Goal: Task Accomplishment & Management: Use online tool/utility

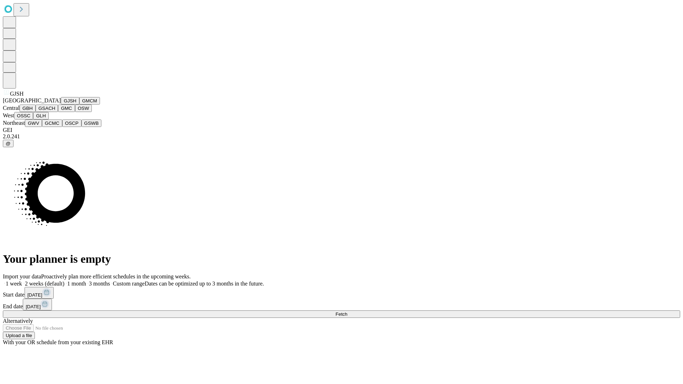
click at [61, 105] on button "GJSH" at bounding box center [70, 100] width 18 height 7
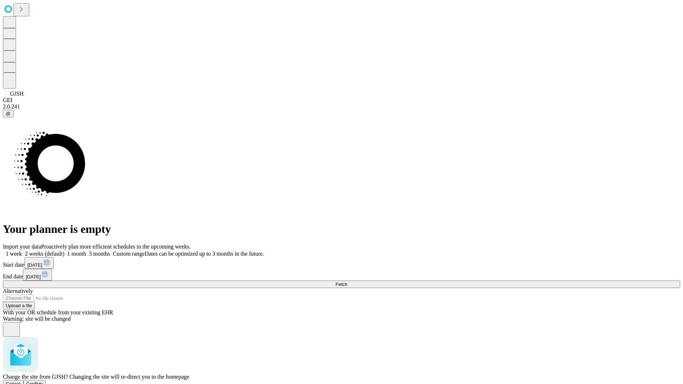
click at [43, 381] on span "Confirm" at bounding box center [34, 383] width 17 height 5
click at [64, 251] on label "2 weeks (default)" at bounding box center [43, 254] width 42 height 6
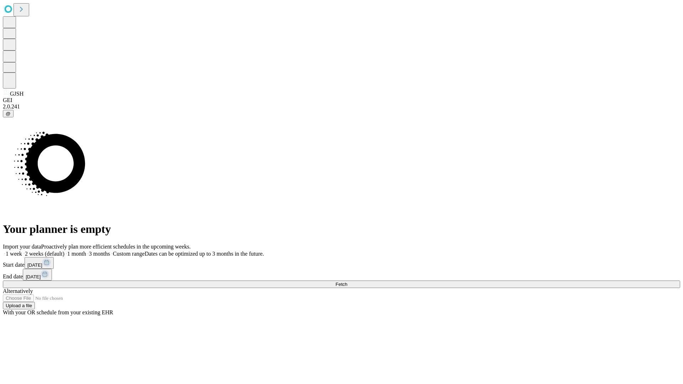
click at [347, 282] on span "Fetch" at bounding box center [341, 284] width 12 height 5
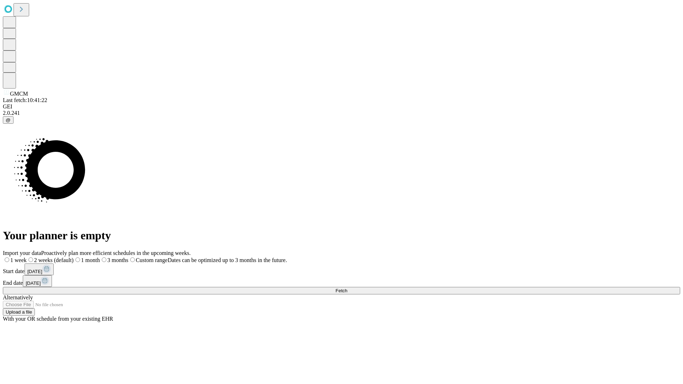
click at [347, 288] on span "Fetch" at bounding box center [341, 290] width 12 height 5
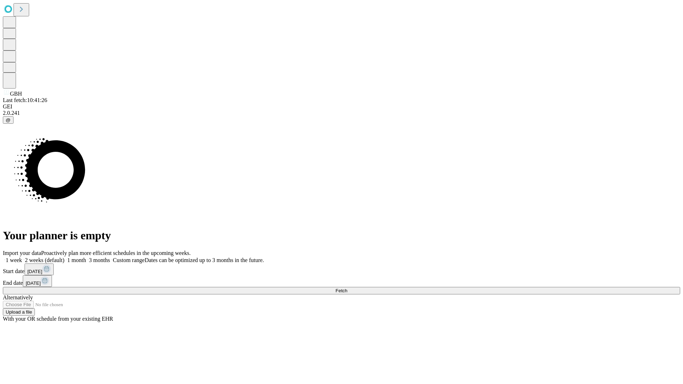
click at [64, 257] on label "2 weeks (default)" at bounding box center [43, 260] width 42 height 6
click at [347, 288] on span "Fetch" at bounding box center [341, 290] width 12 height 5
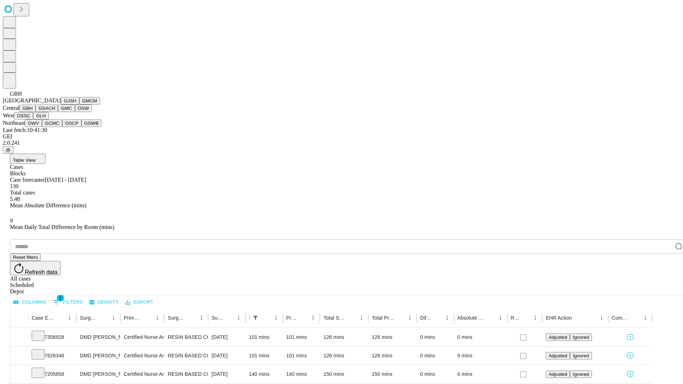
click at [55, 112] on button "GSACH" at bounding box center [47, 108] width 22 height 7
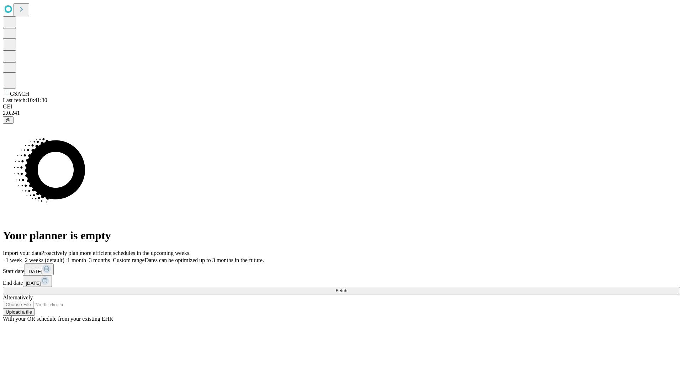
click at [64, 257] on label "2 weeks (default)" at bounding box center [43, 260] width 42 height 6
click at [347, 288] on span "Fetch" at bounding box center [341, 290] width 12 height 5
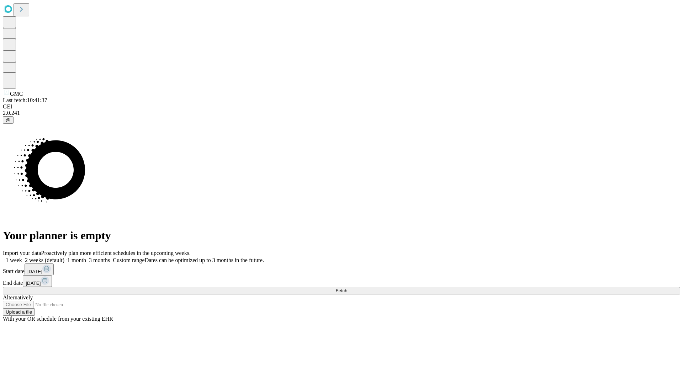
click at [64, 257] on label "2 weeks (default)" at bounding box center [43, 260] width 42 height 6
click at [347, 288] on span "Fetch" at bounding box center [341, 290] width 12 height 5
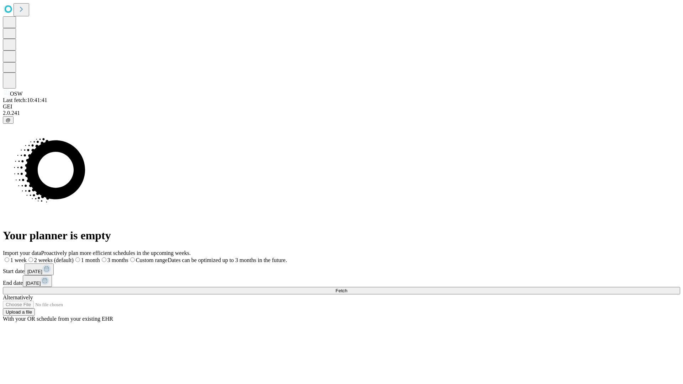
click at [74, 257] on label "2 weeks (default)" at bounding box center [50, 260] width 47 height 6
click at [347, 288] on span "Fetch" at bounding box center [341, 290] width 12 height 5
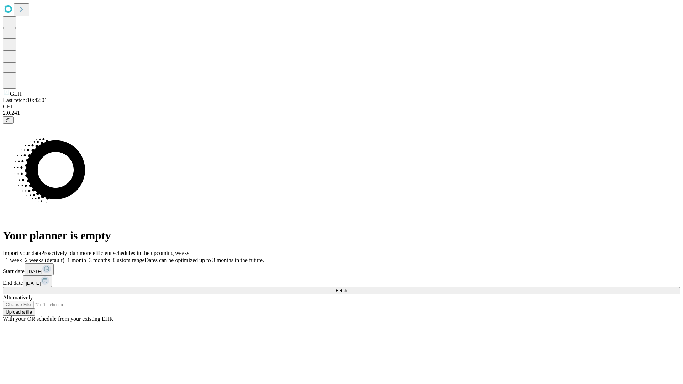
click at [64, 257] on label "2 weeks (default)" at bounding box center [43, 260] width 42 height 6
click at [347, 288] on span "Fetch" at bounding box center [341, 290] width 12 height 5
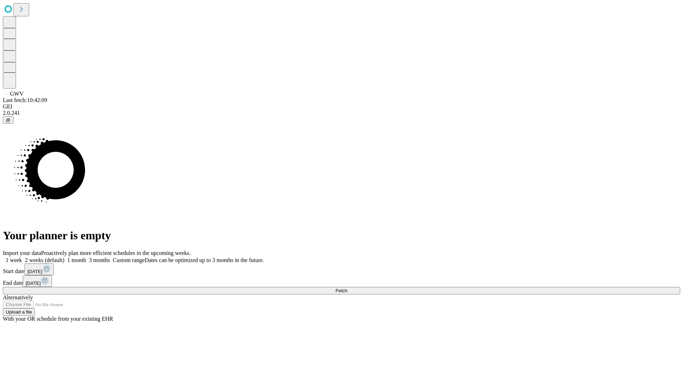
click at [64, 257] on label "2 weeks (default)" at bounding box center [43, 260] width 42 height 6
click at [347, 288] on span "Fetch" at bounding box center [341, 290] width 12 height 5
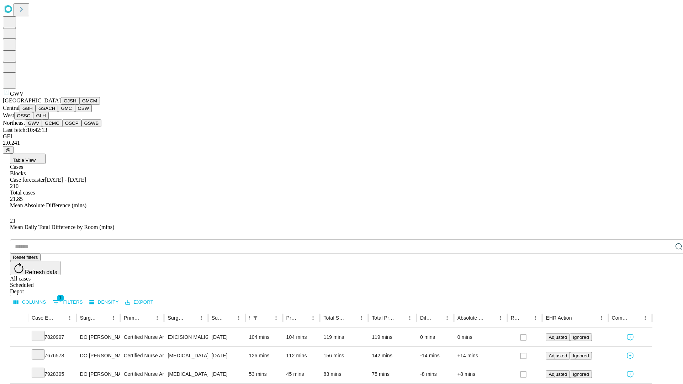
click at [55, 127] on button "GCMC" at bounding box center [52, 122] width 20 height 7
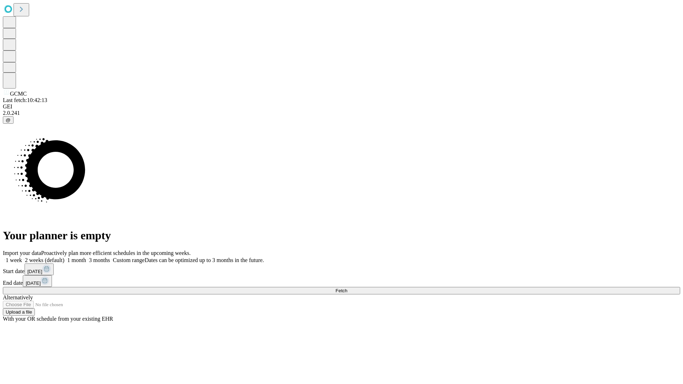
click at [64, 257] on label "2 weeks (default)" at bounding box center [43, 260] width 42 height 6
click at [347, 288] on span "Fetch" at bounding box center [341, 290] width 12 height 5
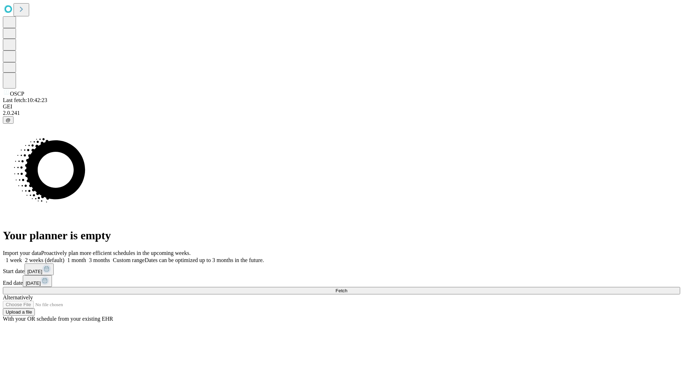
click at [64, 257] on label "2 weeks (default)" at bounding box center [43, 260] width 42 height 6
click at [347, 288] on span "Fetch" at bounding box center [341, 290] width 12 height 5
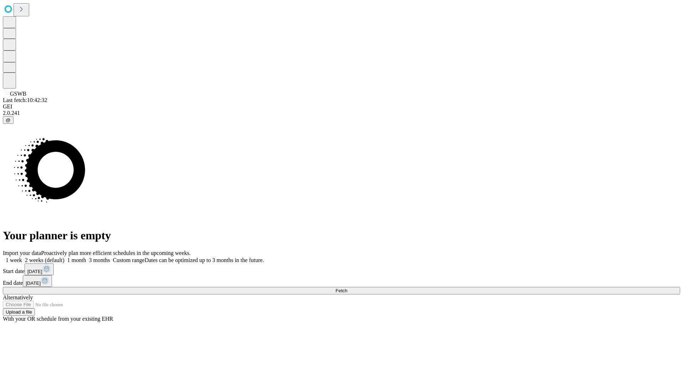
click at [64, 257] on label "2 weeks (default)" at bounding box center [43, 260] width 42 height 6
click at [347, 288] on span "Fetch" at bounding box center [341, 290] width 12 height 5
